Goal: Task Accomplishment & Management: Manage account settings

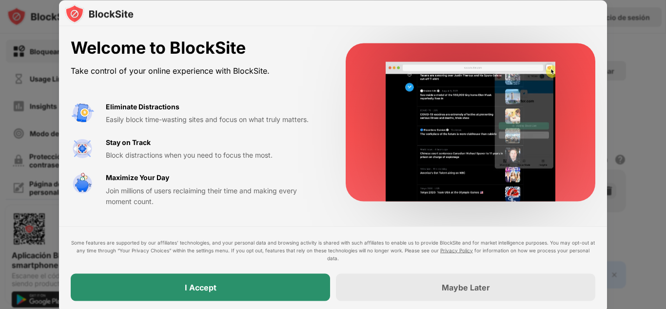
click at [291, 274] on div "I Accept" at bounding box center [200, 286] width 259 height 27
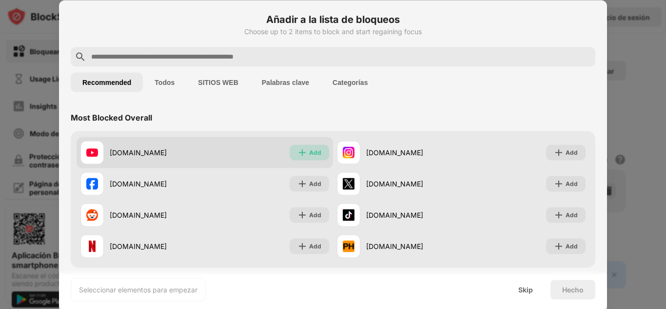
click at [305, 151] on div "Add" at bounding box center [309, 152] width 39 height 16
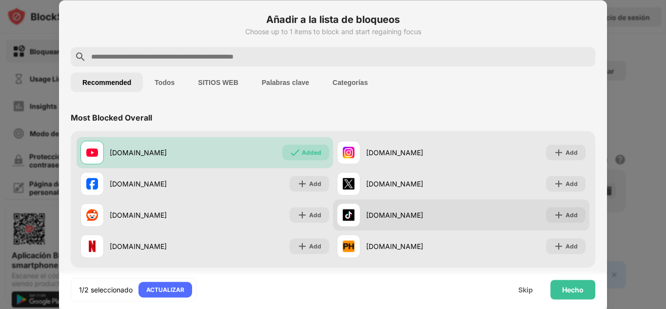
drag, startPoint x: 555, startPoint y: 221, endPoint x: 556, endPoint y: 215, distance: 6.5
click at [555, 219] on div "Add" at bounding box center [565, 215] width 39 height 16
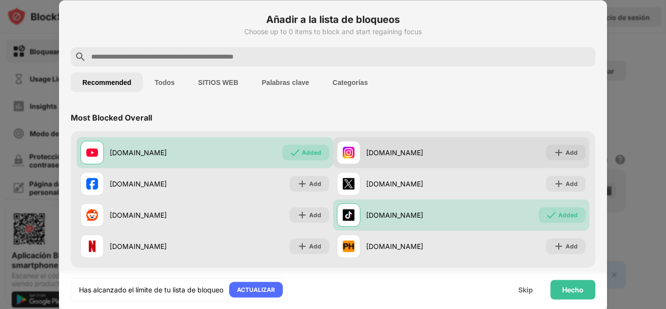
click at [557, 160] on div "instagram.com Add" at bounding box center [461, 152] width 256 height 31
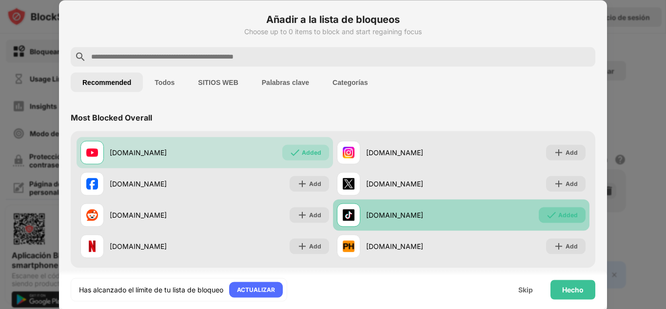
click at [549, 215] on img at bounding box center [552, 215] width 10 height 10
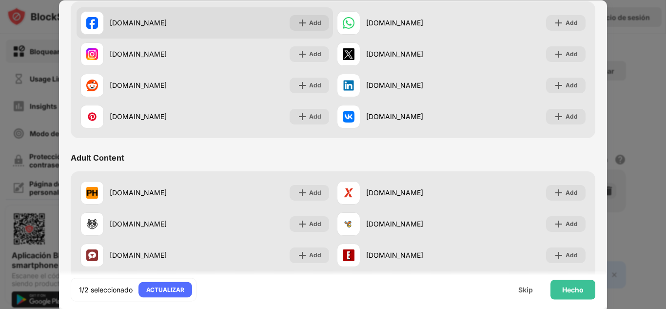
scroll to position [193, 0]
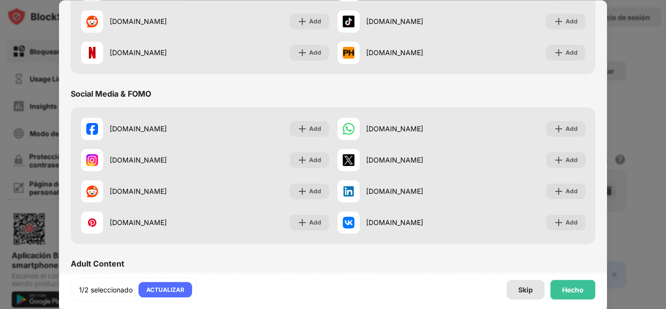
click at [521, 292] on div "Skip" at bounding box center [525, 289] width 15 height 8
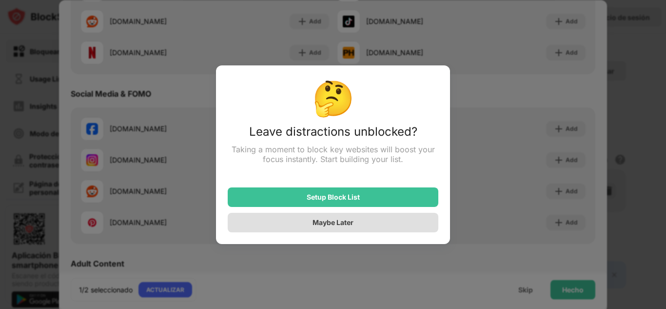
click at [387, 219] on div "Maybe Later" at bounding box center [333, 223] width 211 height 20
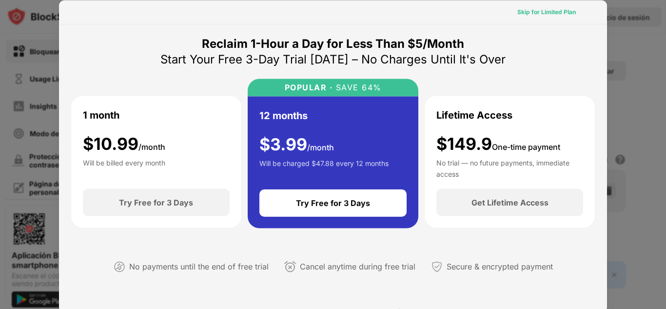
click at [551, 10] on div "Skip for Limited Plan" at bounding box center [546, 12] width 59 height 10
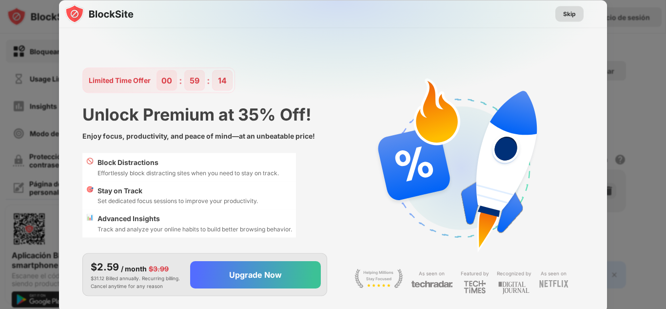
click at [563, 16] on div "Skip" at bounding box center [569, 14] width 28 height 16
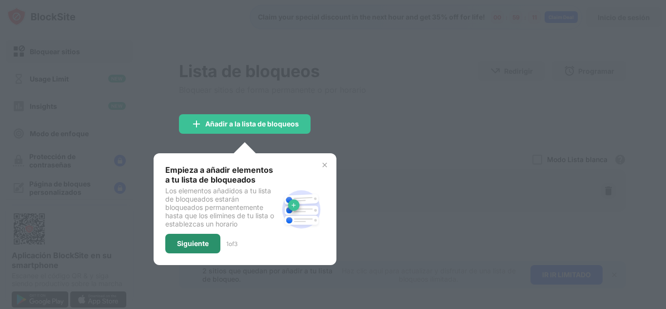
click at [199, 245] on div "Siguiente" at bounding box center [193, 243] width 32 height 8
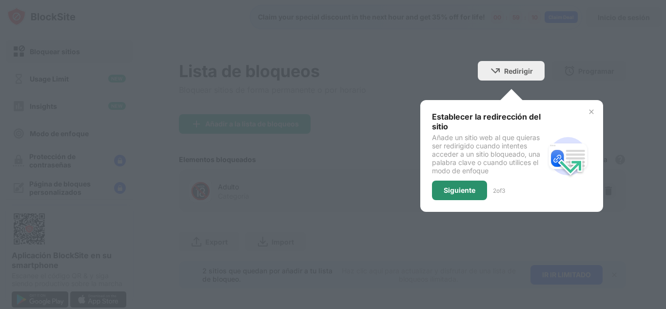
click at [466, 189] on div "Siguiente" at bounding box center [460, 190] width 32 height 8
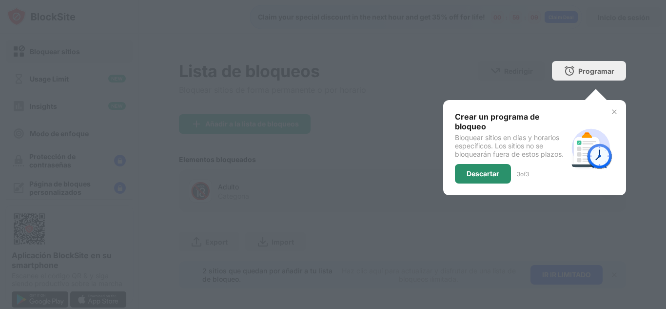
click at [477, 176] on div "Descartar" at bounding box center [483, 174] width 33 height 8
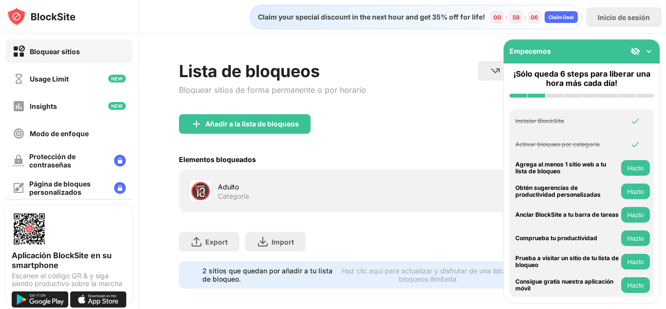
scroll to position [14, 0]
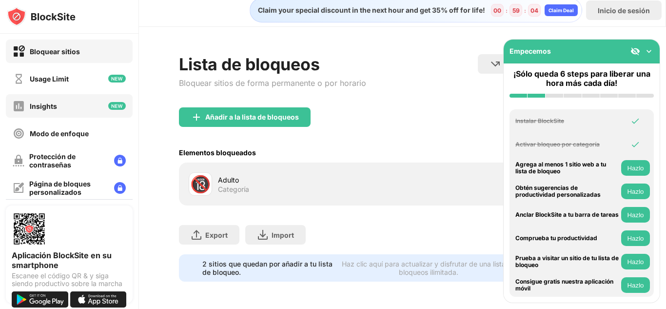
click at [86, 105] on div "Insights" at bounding box center [69, 105] width 127 height 23
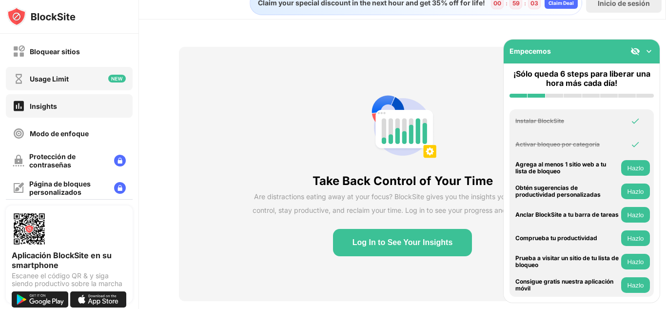
click at [90, 78] on div "Usage Limit" at bounding box center [69, 78] width 127 height 23
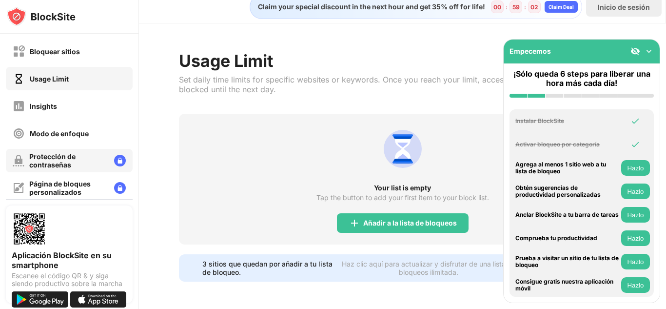
click at [64, 151] on div "Protección de contraseñas" at bounding box center [69, 160] width 127 height 23
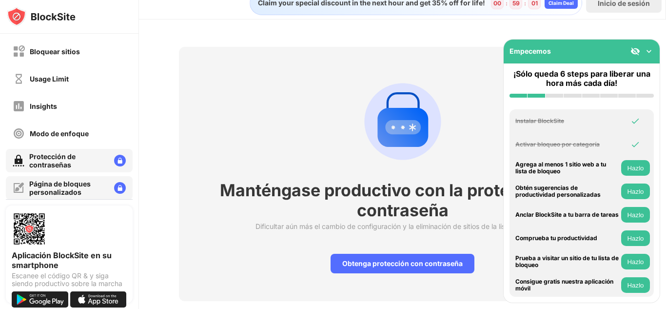
click at [72, 186] on div "Página de bloques personalizados" at bounding box center [67, 187] width 77 height 17
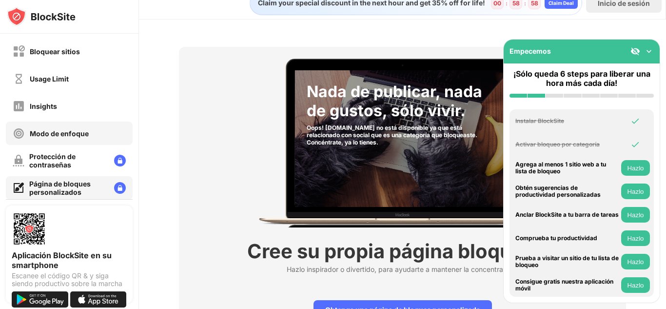
click at [64, 131] on div "Modo de enfoque" at bounding box center [59, 133] width 59 height 8
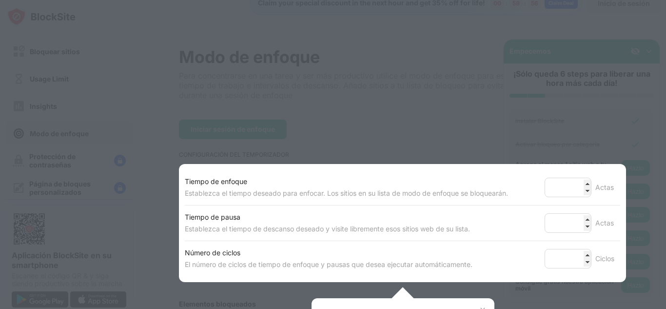
click at [445, 148] on div at bounding box center [333, 154] width 666 height 309
click at [427, 180] on div "Tiempo de enfoque" at bounding box center [346, 182] width 323 height 12
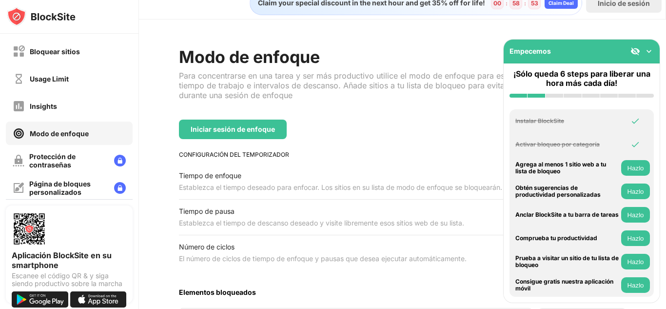
click at [651, 52] on img at bounding box center [649, 51] width 10 height 10
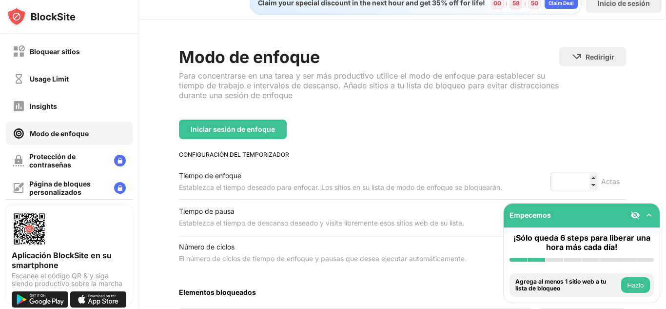
scroll to position [63, 0]
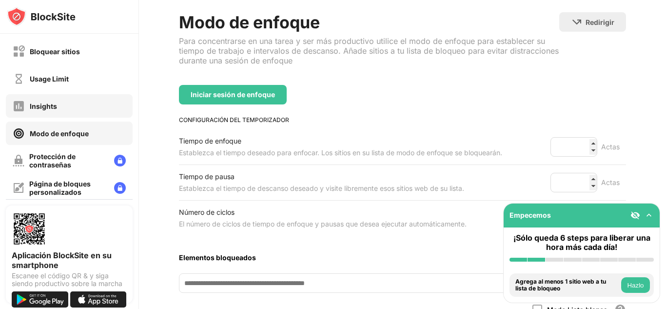
click at [86, 112] on div "Insights" at bounding box center [69, 105] width 127 height 23
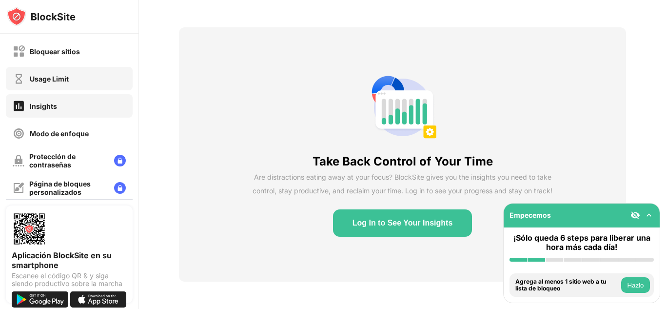
click at [89, 87] on div "Usage Limit" at bounding box center [69, 78] width 127 height 23
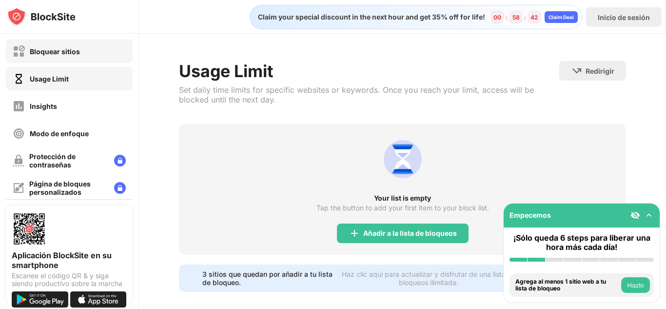
click at [91, 57] on div "Bloquear sitios" at bounding box center [69, 50] width 127 height 23
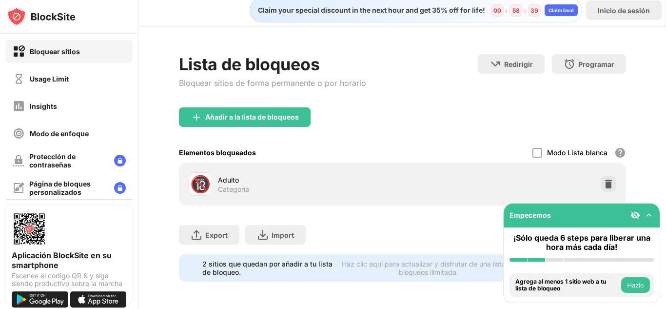
scroll to position [14, 0]
click at [432, 162] on div "🔞 Adulto Categoría" at bounding box center [402, 183] width 447 height 43
click at [586, 183] on div "🔞 Adulto Categoría" at bounding box center [402, 183] width 435 height 31
click at [293, 121] on div "Añadir a la lista de bloqueos" at bounding box center [402, 124] width 447 height 35
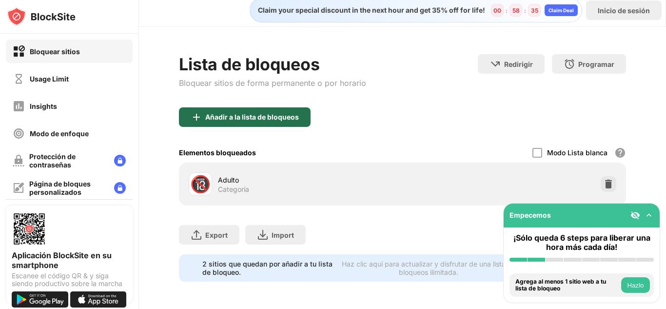
click at [293, 113] on div "Añadir a la lista de bloqueos" at bounding box center [252, 117] width 94 height 8
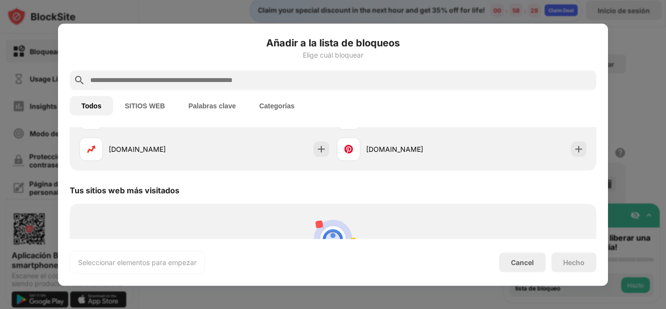
scroll to position [341, 0]
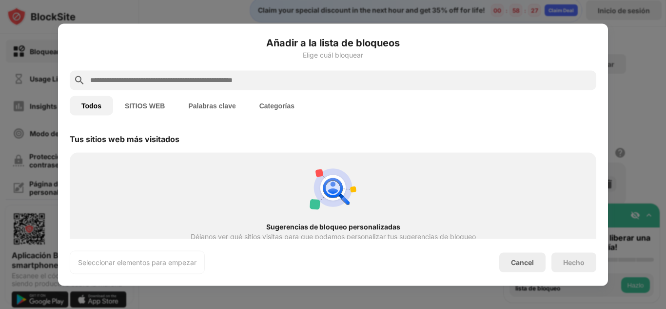
click at [156, 105] on button "SITIOS WEB" at bounding box center [144, 106] width 63 height 20
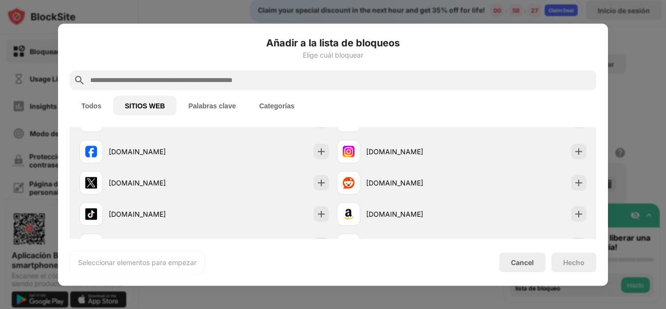
scroll to position [0, 0]
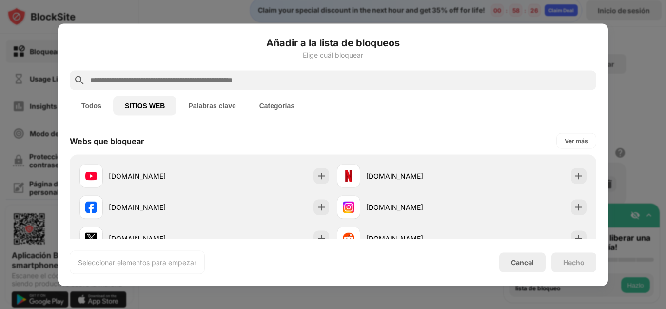
click at [206, 105] on button "Palabras clave" at bounding box center [212, 106] width 71 height 20
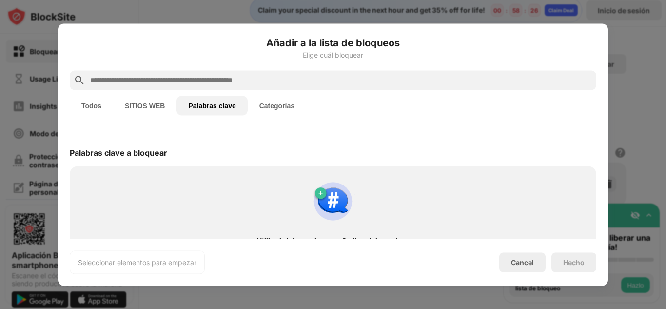
click at [286, 101] on button "Categorías" at bounding box center [277, 106] width 59 height 20
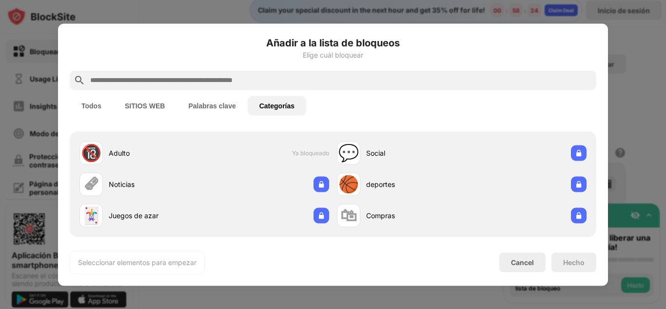
scroll to position [33, 0]
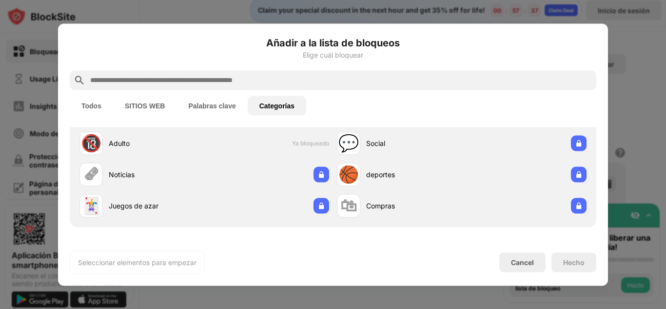
click at [216, 106] on button "Palabras clave" at bounding box center [212, 106] width 71 height 20
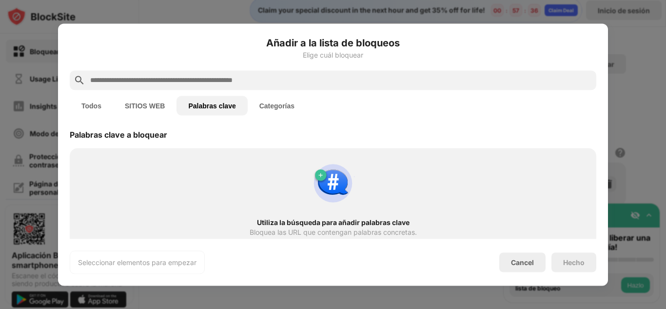
scroll to position [27, 0]
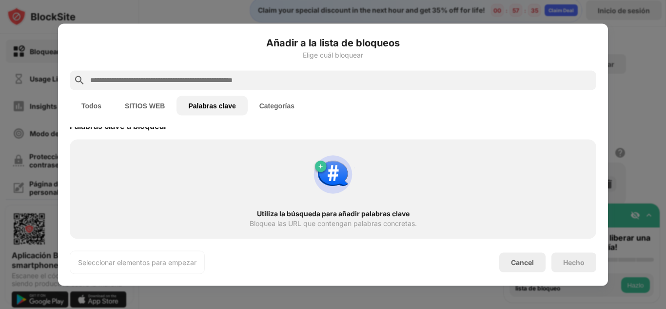
click at [204, 80] on input "text" at bounding box center [340, 80] width 503 height 12
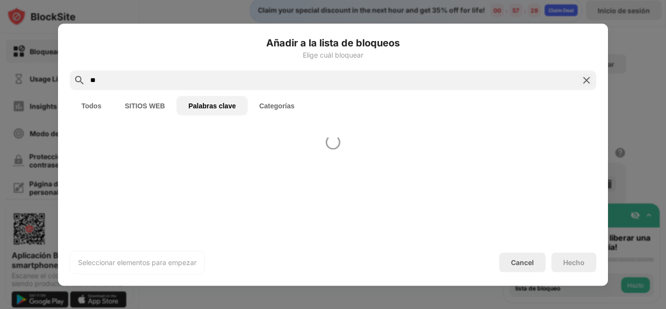
type input "*"
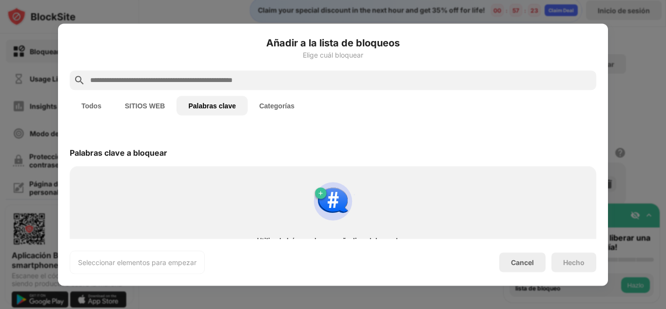
click at [169, 103] on button "SITIOS WEB" at bounding box center [144, 106] width 63 height 20
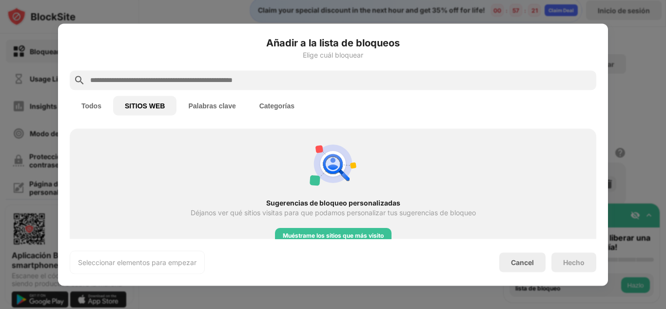
scroll to position [243, 0]
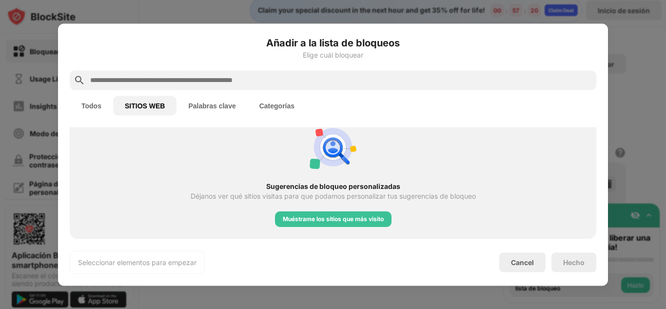
click at [335, 226] on div "Sugerencias de bloqueo personalizadas Déjanos ver qué sitios visitas para que p…" at bounding box center [333, 175] width 515 height 115
click at [337, 223] on div "Muéstrame los sitios que más visito" at bounding box center [333, 219] width 101 height 10
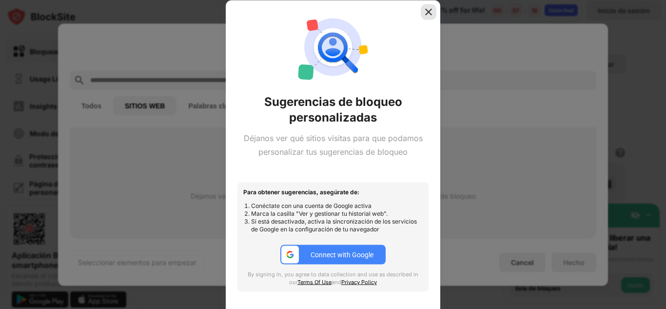
click at [426, 10] on img at bounding box center [429, 12] width 10 height 10
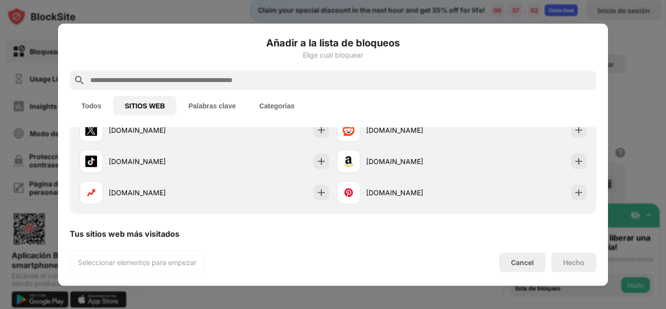
scroll to position [98, 0]
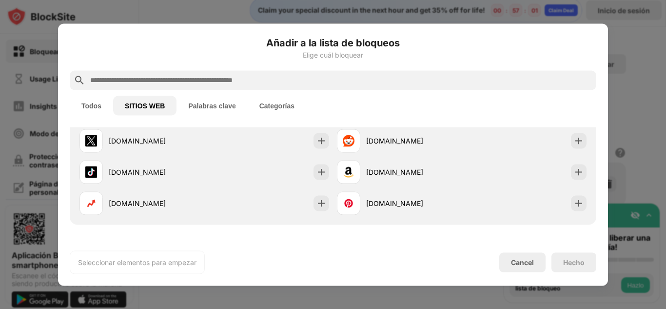
click at [148, 78] on input "text" at bounding box center [340, 80] width 503 height 12
paste input "**********"
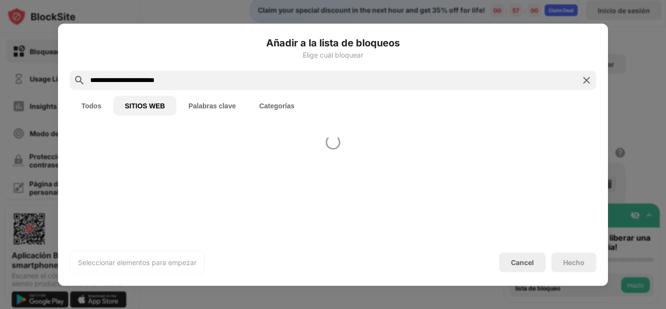
scroll to position [0, 0]
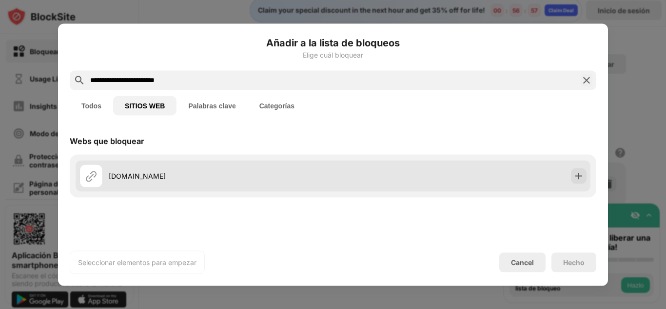
click at [154, 177] on div "minijuegos.com" at bounding box center [221, 176] width 224 height 10
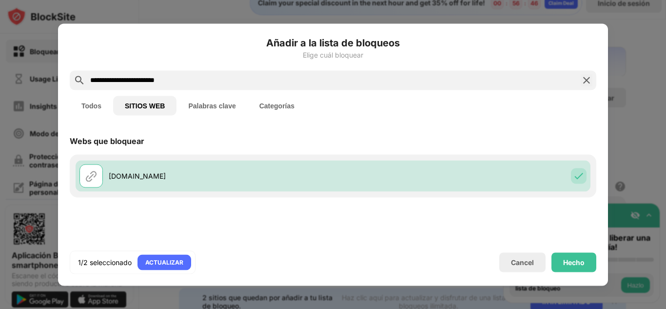
drag, startPoint x: 196, startPoint y: 82, endPoint x: 42, endPoint y: 92, distance: 153.4
click at [42, 308] on div "**********" at bounding box center [333, 309] width 666 height 0
paste input "text"
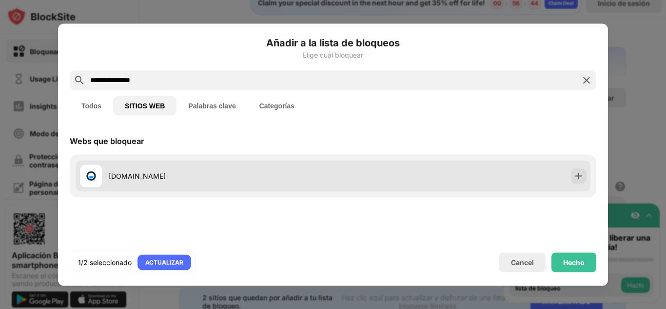
type input "**********"
click at [146, 184] on div "poki.com" at bounding box center [206, 175] width 254 height 23
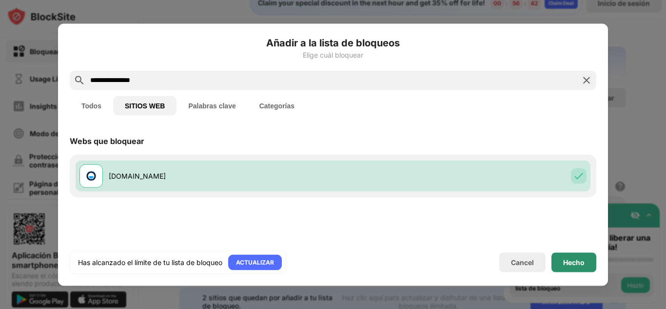
click at [570, 263] on div "Hecho" at bounding box center [573, 262] width 21 height 8
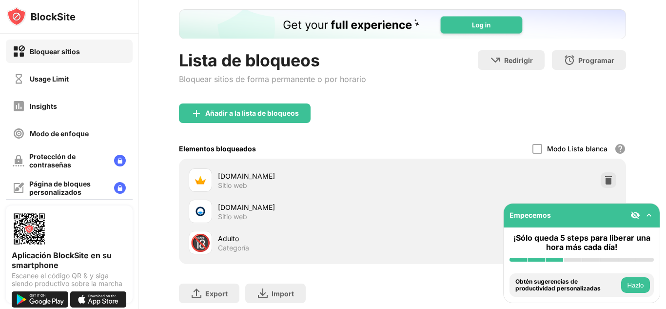
scroll to position [63, 0]
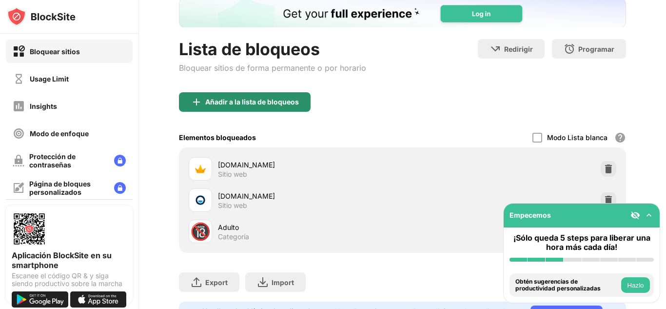
click at [278, 107] on div "Añadir a la lista de bloqueos" at bounding box center [245, 102] width 132 height 20
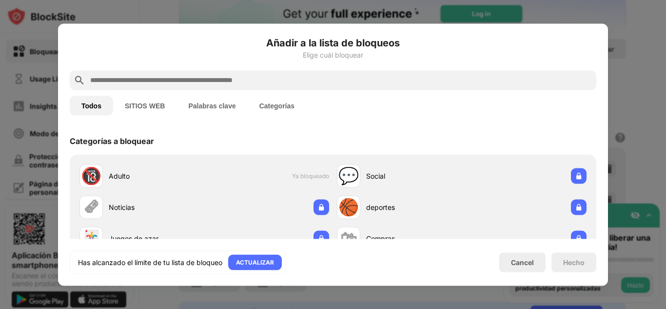
click at [197, 84] on input "text" at bounding box center [340, 80] width 503 height 12
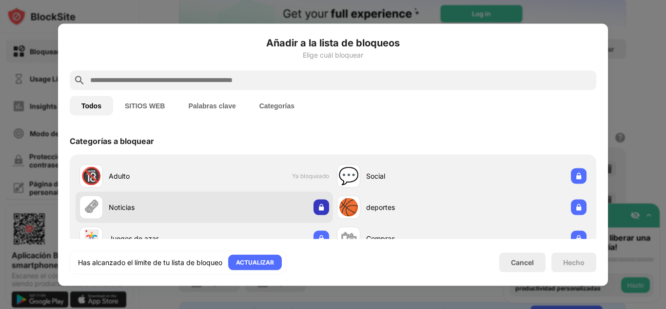
click at [314, 212] on div at bounding box center [322, 207] width 16 height 16
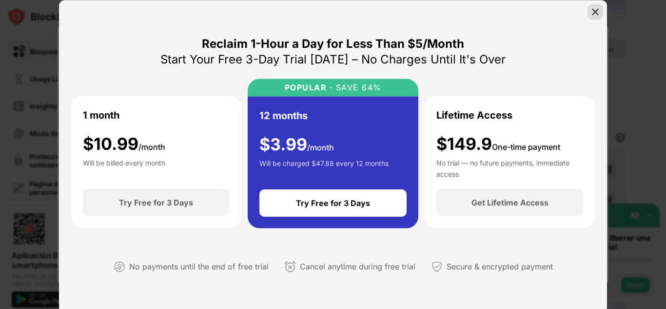
click at [591, 9] on img at bounding box center [596, 12] width 10 height 10
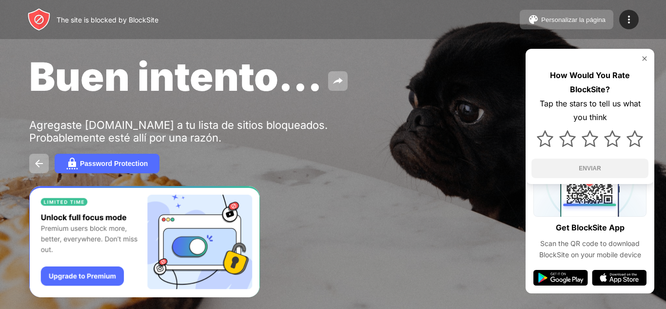
click at [582, 13] on button "Personalizar la página" at bounding box center [567, 20] width 94 height 20
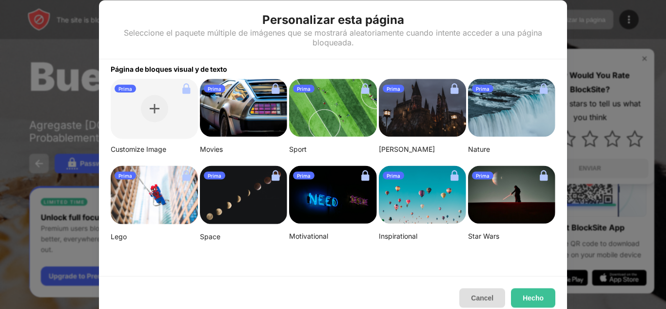
click at [498, 293] on button "Cancel" at bounding box center [482, 298] width 46 height 20
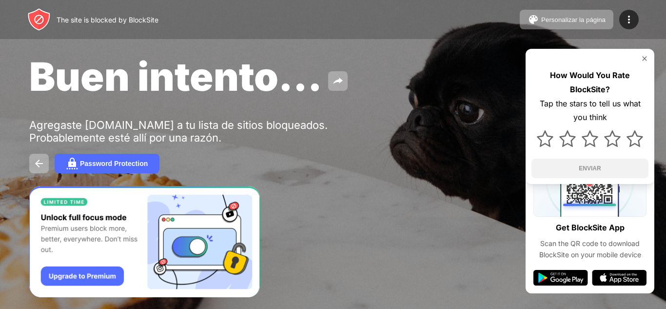
drag, startPoint x: 626, startPoint y: 1, endPoint x: 350, endPoint y: 126, distance: 302.9
click at [350, 126] on div "Buen intento... Agregaste poki.com a tu lista de sitios bloqueados. Probablemen…" at bounding box center [333, 113] width 666 height 226
click at [111, 163] on div "Password Protection" at bounding box center [114, 163] width 68 height 8
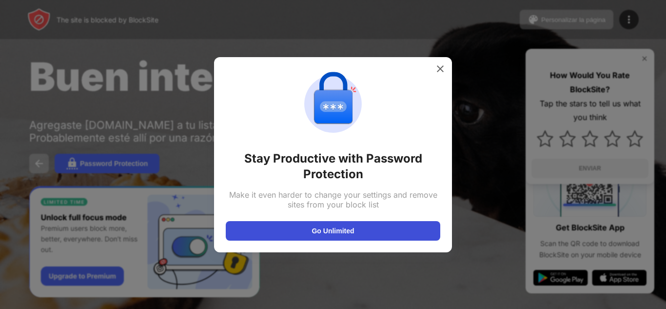
click at [326, 236] on button "Go Unlimited" at bounding box center [333, 231] width 215 height 20
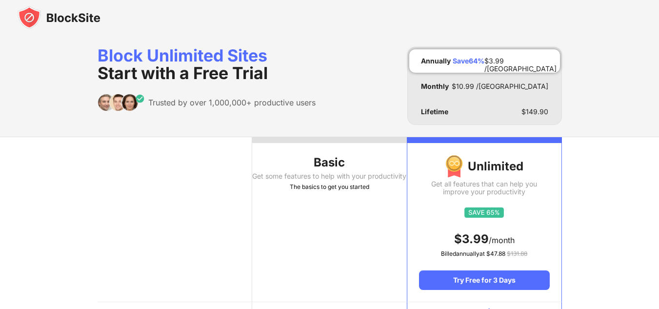
click at [63, 14] on img at bounding box center [59, 17] width 83 height 23
